Goal: Register for event/course

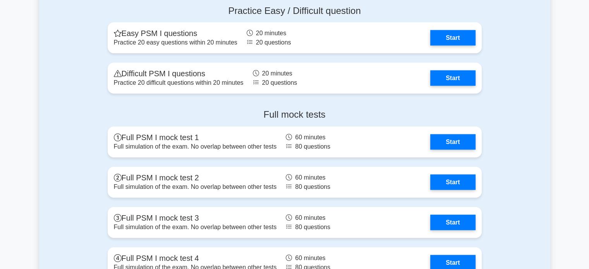
scroll to position [1780, 0]
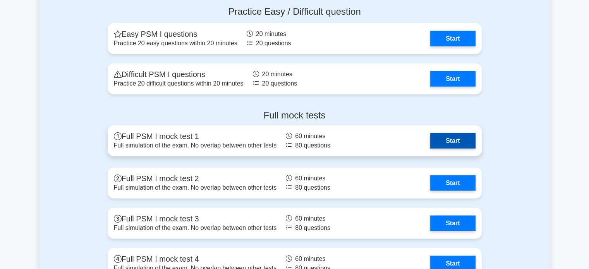
click at [466, 140] on link "Start" at bounding box center [452, 140] width 45 height 15
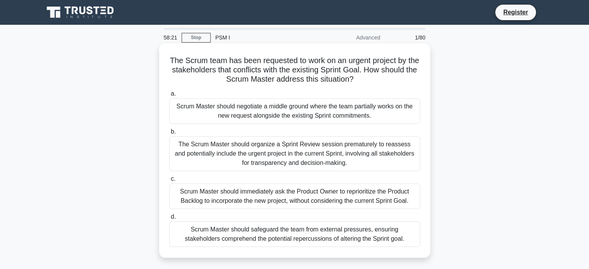
click at [338, 235] on div "Scrum Master should safeguard the team from external pressures, ensuring stakeh…" at bounding box center [294, 234] width 251 height 26
click at [169, 219] on input "d. Scrum Master should safeguard the team from external pressures, ensuring sta…" at bounding box center [169, 216] width 0 height 5
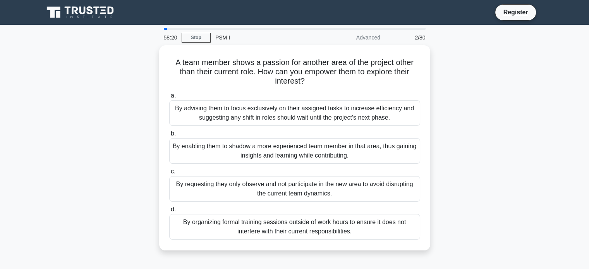
click at [338, 235] on div "By organizing formal training sessions outside of work hours to ensure it does …" at bounding box center [294, 227] width 251 height 26
click at [169, 212] on input "d. By organizing formal training sessions outside of work hours to ensure it do…" at bounding box center [169, 209] width 0 height 5
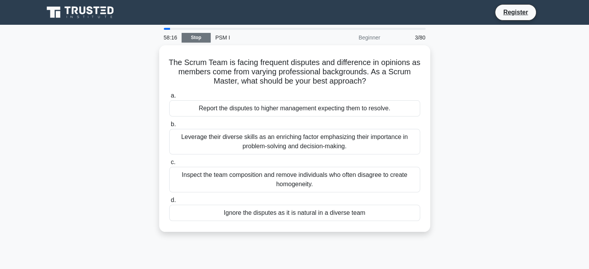
click at [202, 40] on link "Stop" at bounding box center [195, 38] width 29 height 10
